Goal: Task Accomplishment & Management: Manage account settings

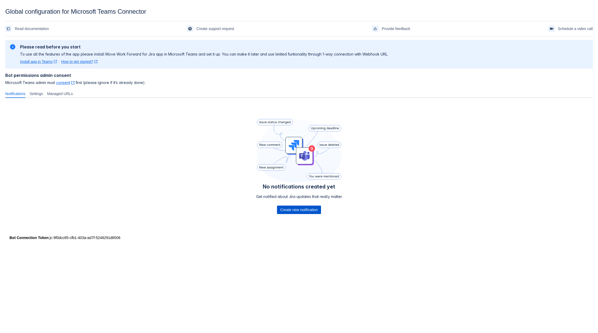
click at [307, 211] on span "Create new notification" at bounding box center [298, 210] width 37 height 8
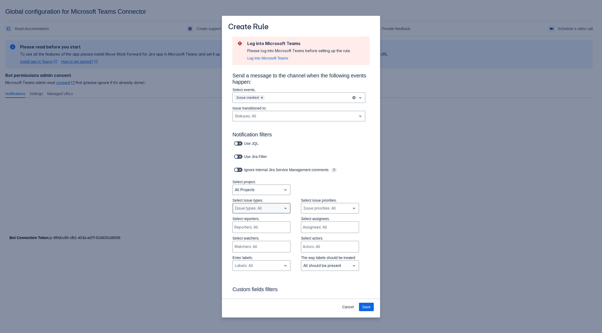
click at [269, 206] on div "Scrollable content" at bounding box center [257, 208] width 45 height 6
click at [255, 236] on div "Email request" at bounding box center [261, 239] width 58 height 8
click at [255, 210] on div "Scrollable content" at bounding box center [257, 208] width 45 height 6
click at [249, 261] on div "Story" at bounding box center [261, 259] width 58 height 8
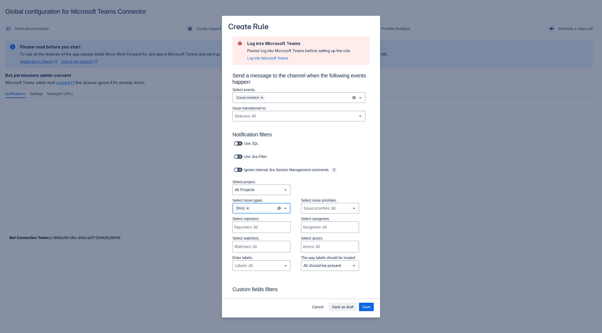
click at [261, 205] on div "Story" at bounding box center [255, 208] width 44 height 8
click at [247, 240] on div "Epic" at bounding box center [261, 236] width 58 height 8
click at [245, 215] on div "Scrollable content" at bounding box center [255, 214] width 40 height 6
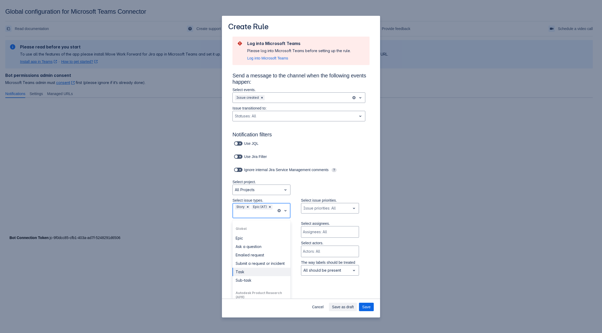
scroll to position [158, 0]
click at [257, 262] on div "Ask a question" at bounding box center [261, 257] width 58 height 8
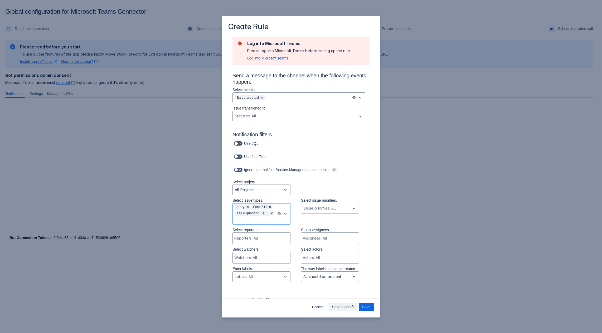
click at [268, 57] on span "Log into Microsoft Teams" at bounding box center [267, 58] width 41 height 5
click at [270, 60] on span "Log into Microsoft Teams" at bounding box center [267, 58] width 41 height 5
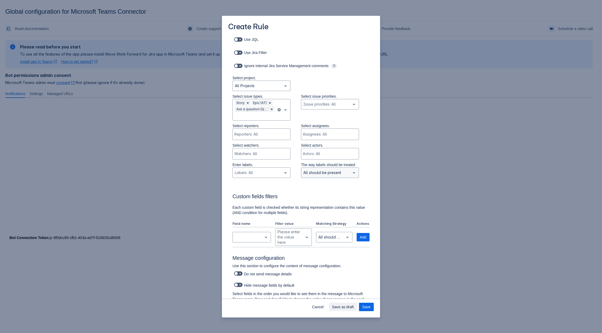
scroll to position [0, 0]
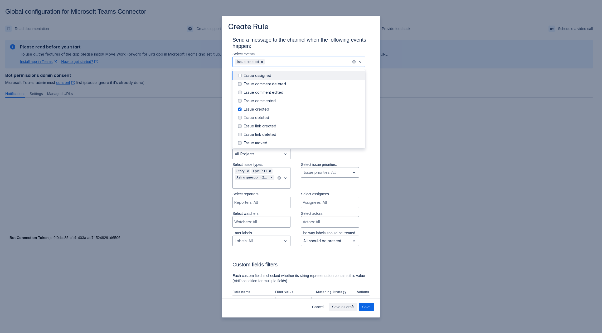
click at [278, 60] on div "Scrollable content" at bounding box center [308, 62] width 84 height 6
click at [268, 78] on div "Issue assigned" at bounding box center [303, 75] width 118 height 5
click at [331, 52] on p "Select events." at bounding box center [298, 53] width 133 height 5
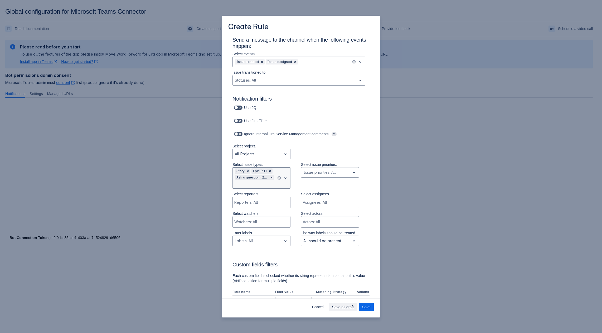
click at [260, 186] on div "Scrollable content" at bounding box center [255, 184] width 40 height 6
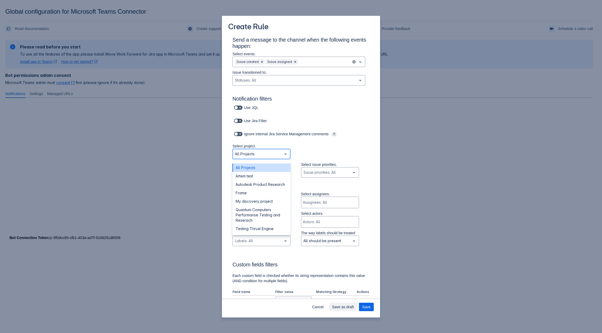
click at [255, 154] on div "Scrollable content" at bounding box center [257, 154] width 45 height 6
click at [249, 175] on div "Artem test" at bounding box center [261, 176] width 58 height 8
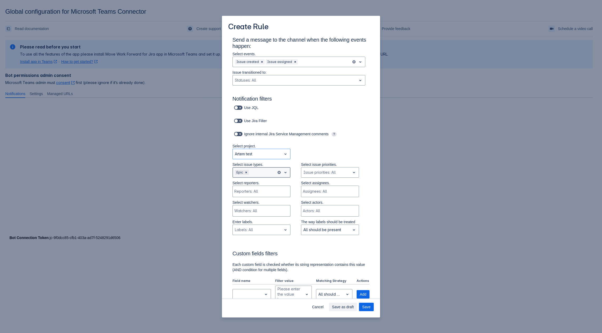
click at [255, 173] on div "Scrollable content" at bounding box center [262, 172] width 24 height 6
click at [252, 196] on div "Subtask" at bounding box center [261, 194] width 58 height 8
drag, startPoint x: 264, startPoint y: 155, endPoint x: 260, endPoint y: 160, distance: 6.7
click at [264, 155] on div "Scrollable content" at bounding box center [257, 154] width 45 height 6
click at [251, 170] on div "All Projects" at bounding box center [261, 168] width 58 height 8
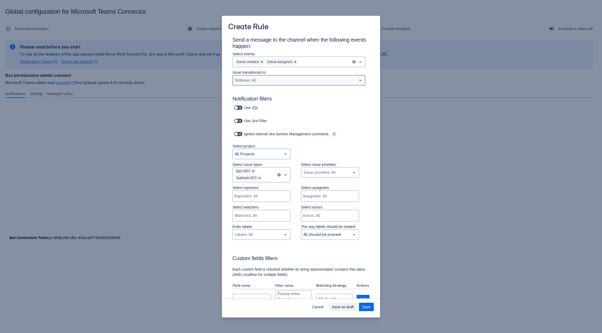
click at [274, 80] on div "Scrollable content" at bounding box center [295, 80] width 120 height 6
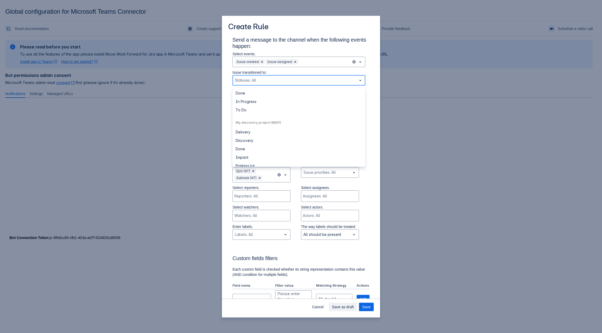
scroll to position [237, 0]
click at [249, 151] on div "Canceled" at bounding box center [298, 151] width 133 height 8
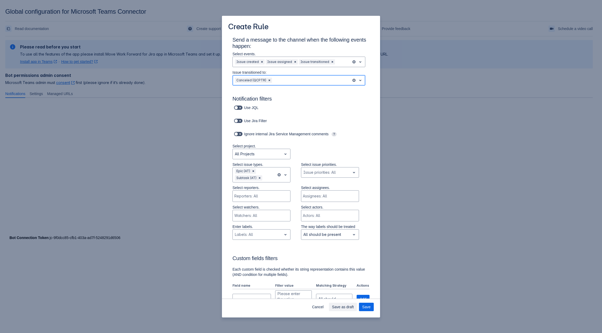
click at [283, 78] on div "Scrollable content" at bounding box center [311, 80] width 76 height 6
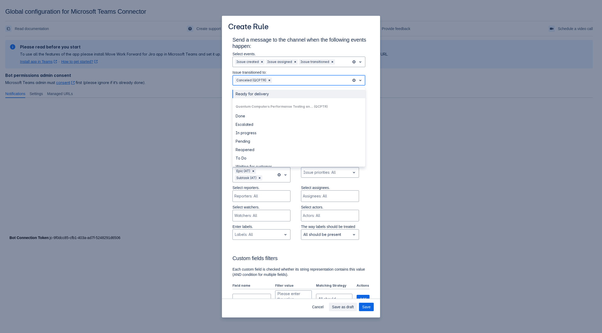
scroll to position [328, 0]
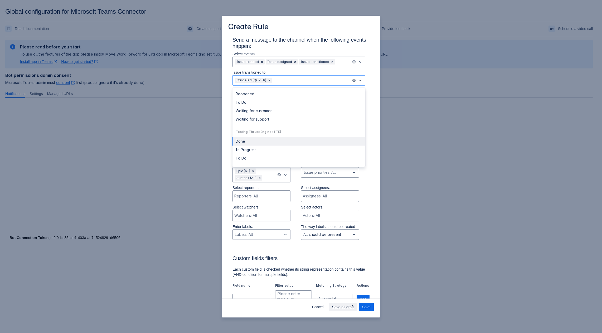
click at [252, 143] on div "Done" at bounding box center [298, 141] width 133 height 8
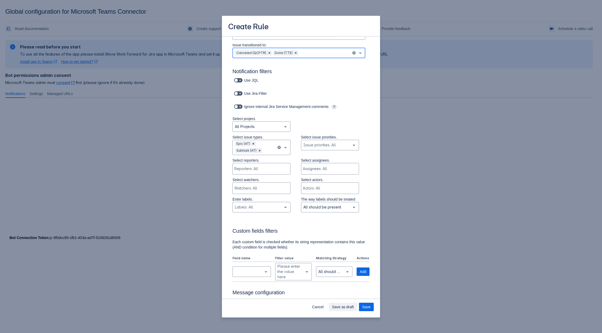
scroll to position [80, 0]
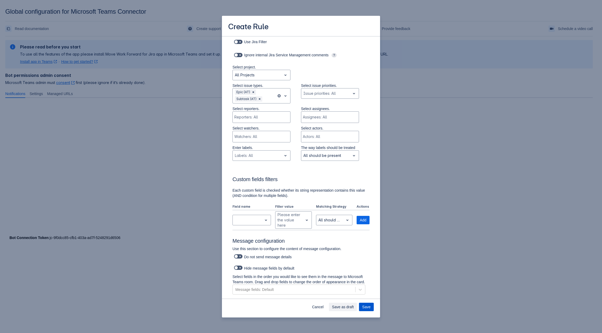
click at [369, 310] on span "Save" at bounding box center [366, 307] width 8 height 8
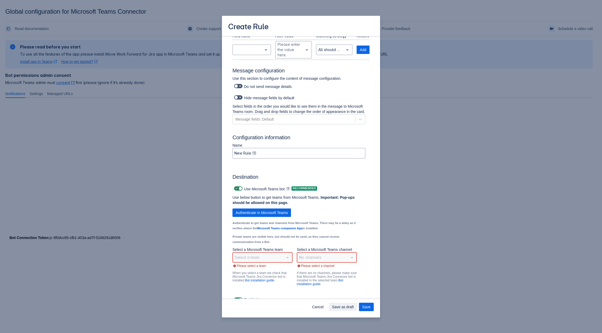
scroll to position [260, 0]
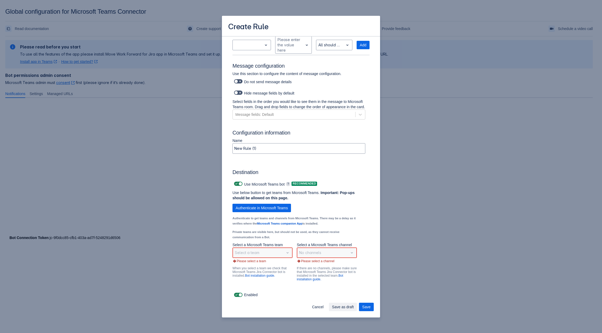
click at [251, 253] on div "Select a team" at bounding box center [262, 253] width 60 height 11
click at [287, 253] on div "Select a team" at bounding box center [262, 253] width 60 height 11
click at [267, 206] on span "Authenticate in Microsoft Teams" at bounding box center [261, 208] width 52 height 8
click at [269, 253] on div "Scrollable content" at bounding box center [258, 253] width 47 height 6
click at [266, 209] on div "Digital Initiative Public Relations" at bounding box center [262, 203] width 60 height 14
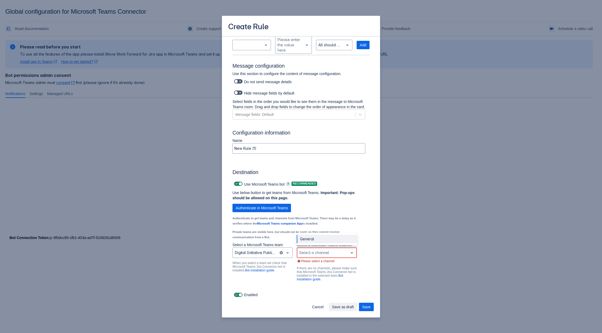
click at [313, 253] on div "Scrollable content" at bounding box center [322, 253] width 47 height 6
click at [311, 237] on div "General" at bounding box center [327, 239] width 60 height 8
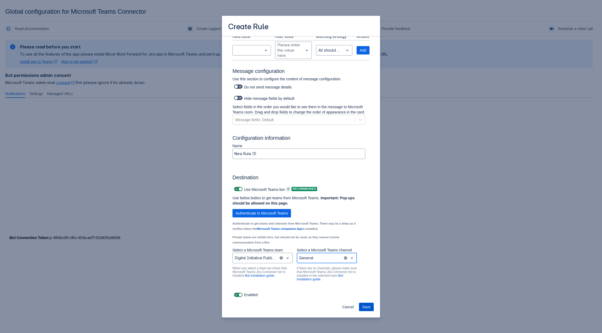
click at [371, 306] on button "Save" at bounding box center [366, 307] width 15 height 8
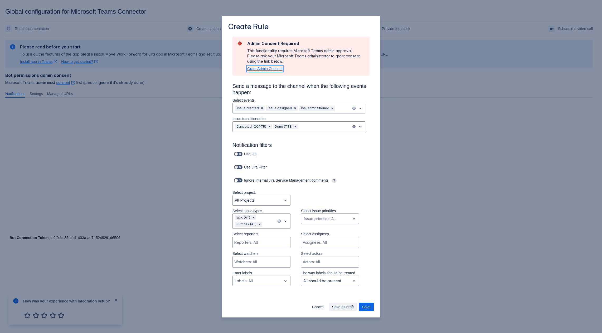
click at [271, 68] on span "Grant Admin Consent" at bounding box center [264, 69] width 35 height 4
click at [368, 304] on span "Save" at bounding box center [366, 307] width 8 height 8
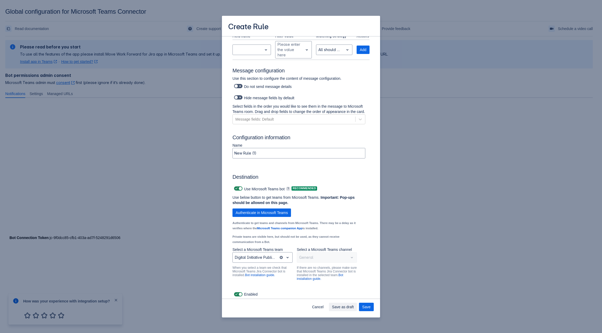
scroll to position [288, 0]
click at [322, 261] on div "General" at bounding box center [327, 258] width 60 height 11
click at [320, 304] on span "Cancel" at bounding box center [318, 307] width 12 height 8
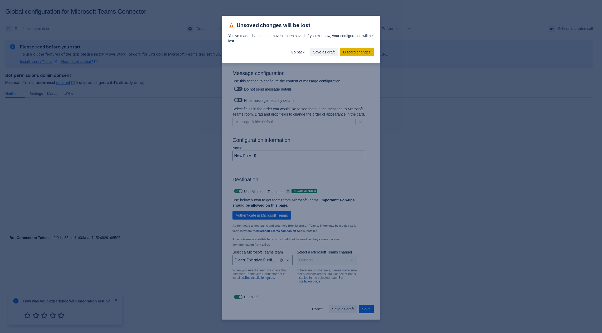
click at [347, 52] on span "Discard changes" at bounding box center [356, 52] width 27 height 8
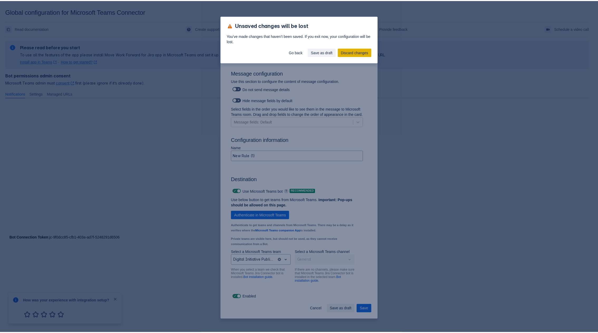
scroll to position [255, 0]
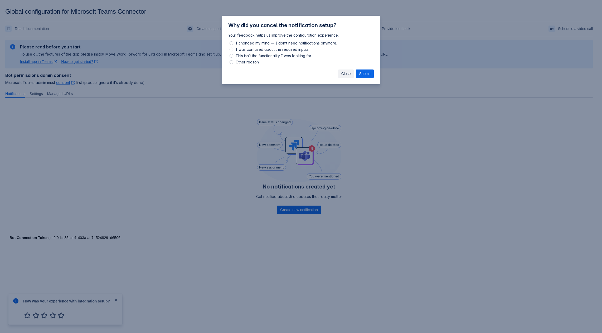
click at [342, 74] on span "Close" at bounding box center [345, 74] width 9 height 8
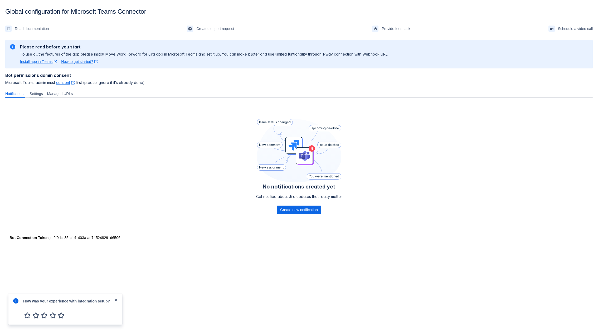
click at [38, 95] on span "Settings" at bounding box center [36, 93] width 13 height 5
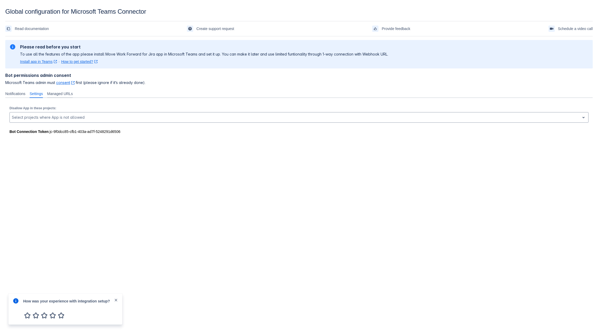
click at [62, 94] on span "Managed URLs" at bounding box center [60, 93] width 26 height 5
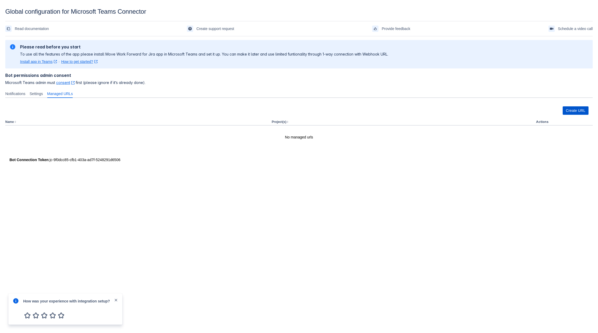
click at [577, 114] on span "Create URL" at bounding box center [575, 110] width 19 height 8
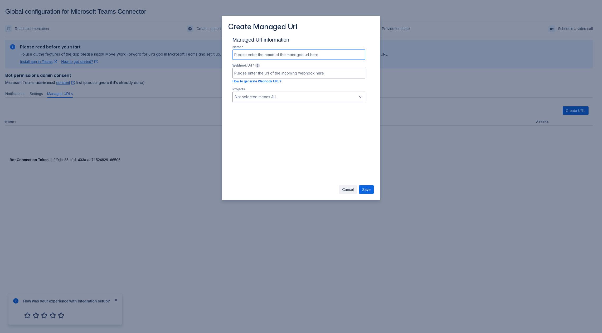
click at [259, 54] on input at bounding box center [299, 54] width 132 height 9
click at [270, 72] on input at bounding box center [299, 72] width 132 height 9
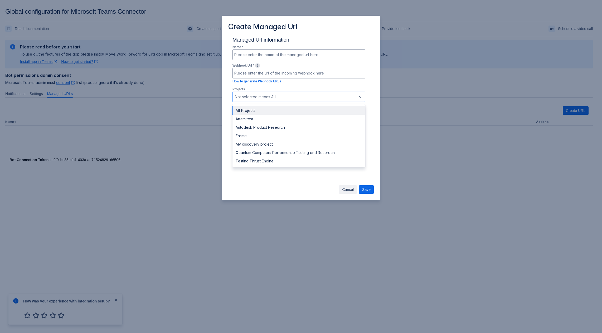
click at [253, 99] on div at bounding box center [295, 97] width 120 height 6
click at [248, 130] on div "Autodesk Product Research" at bounding box center [298, 127] width 133 height 8
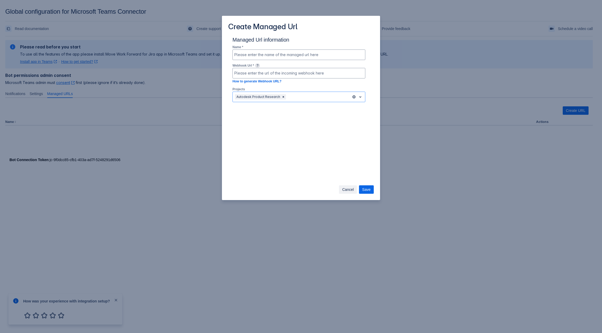
click at [348, 182] on div "Cancel Save" at bounding box center [301, 190] width 158 height 19
click at [348, 190] on span "Cancel" at bounding box center [348, 189] width 12 height 8
